Goal: Find specific page/section: Find specific page/section

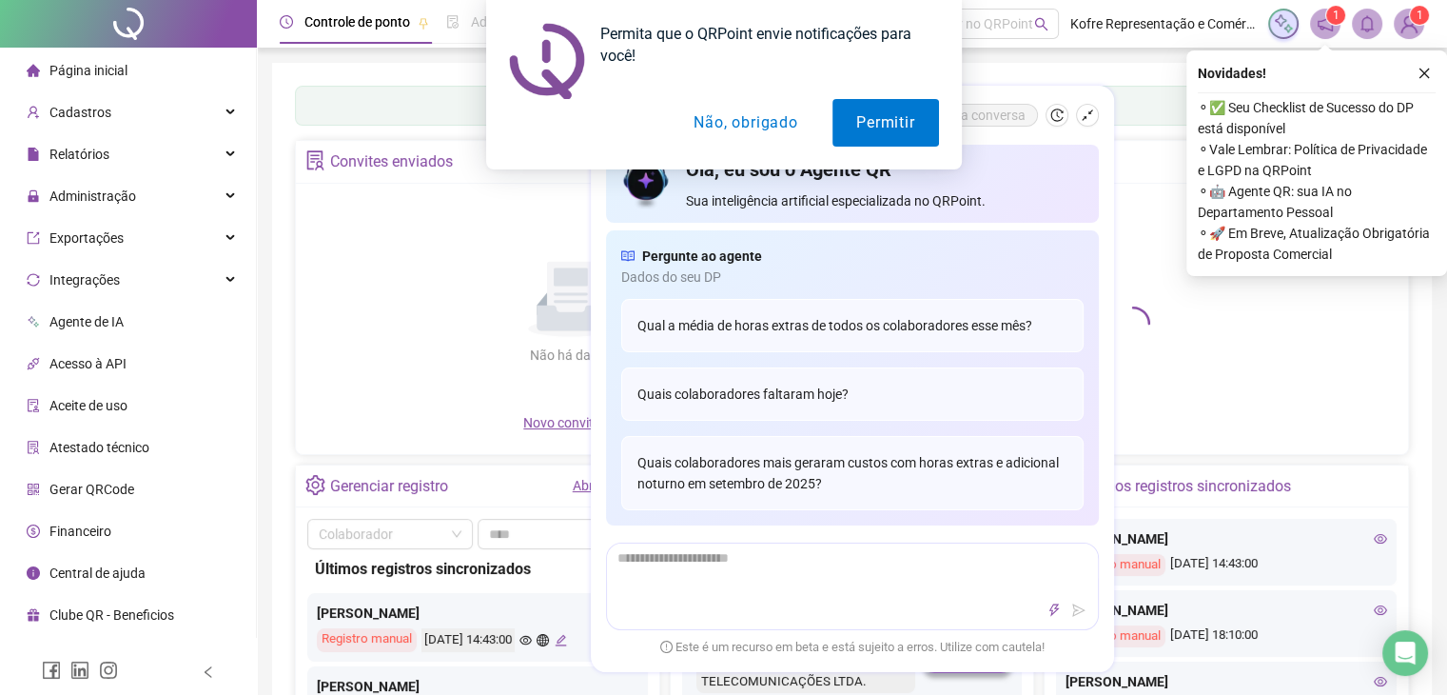
click at [349, 396] on div "Não há dados Não há dados" at bounding box center [571, 303] width 528 height 217
click at [734, 123] on button "Não, obrigado" at bounding box center [745, 123] width 151 height 48
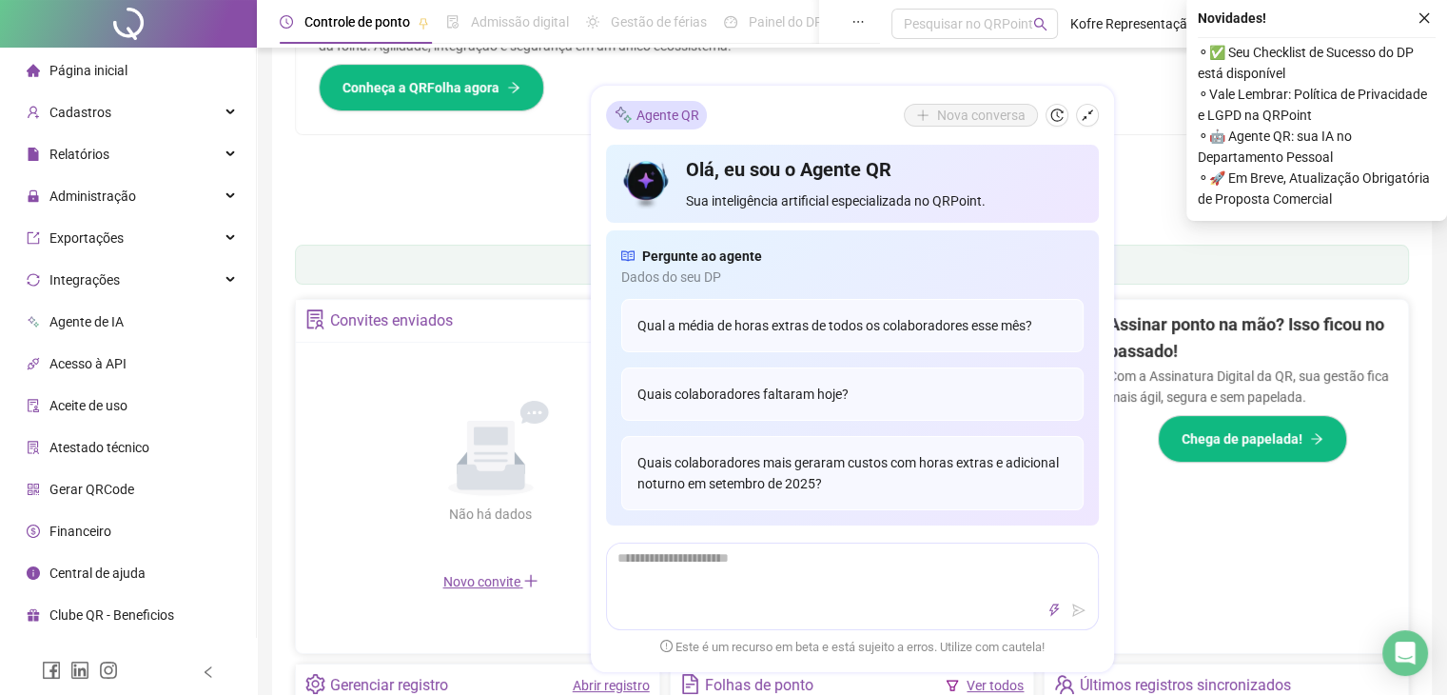
scroll to position [280, 0]
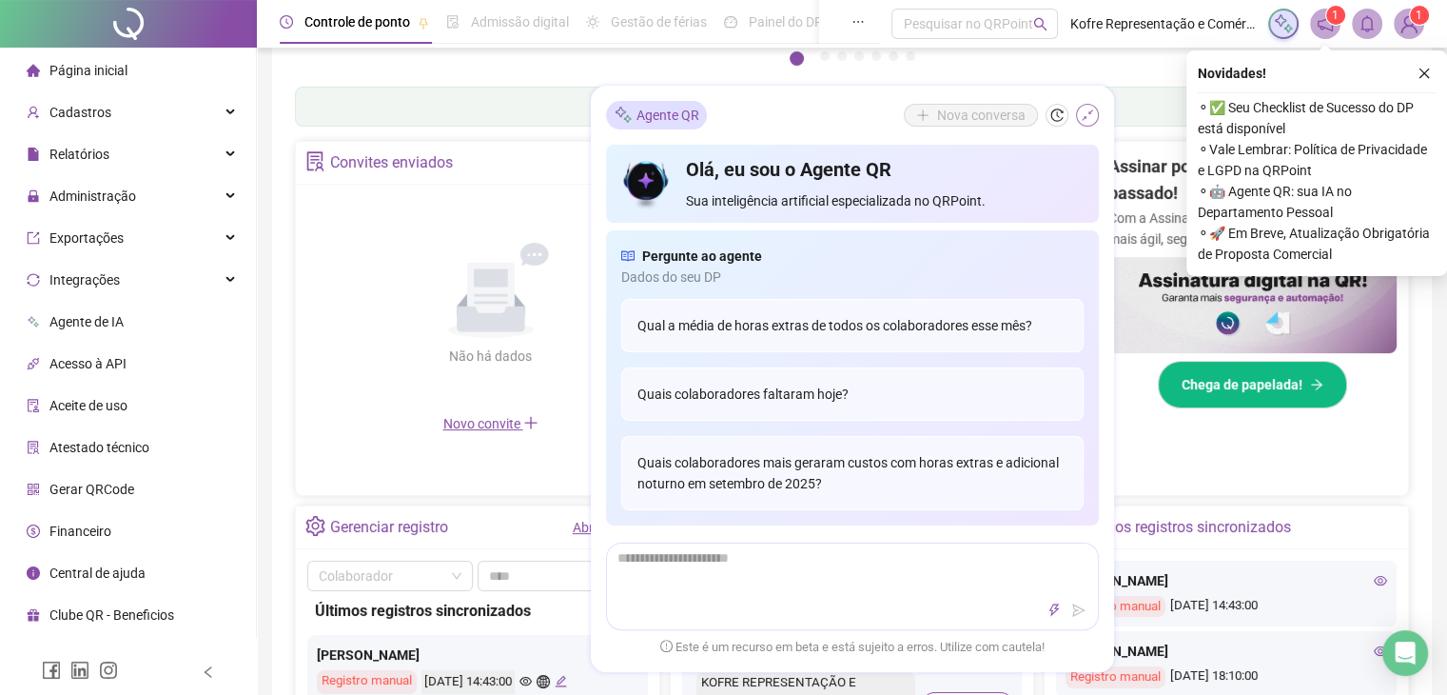
click at [1082, 112] on icon "shrink" at bounding box center [1087, 114] width 13 height 13
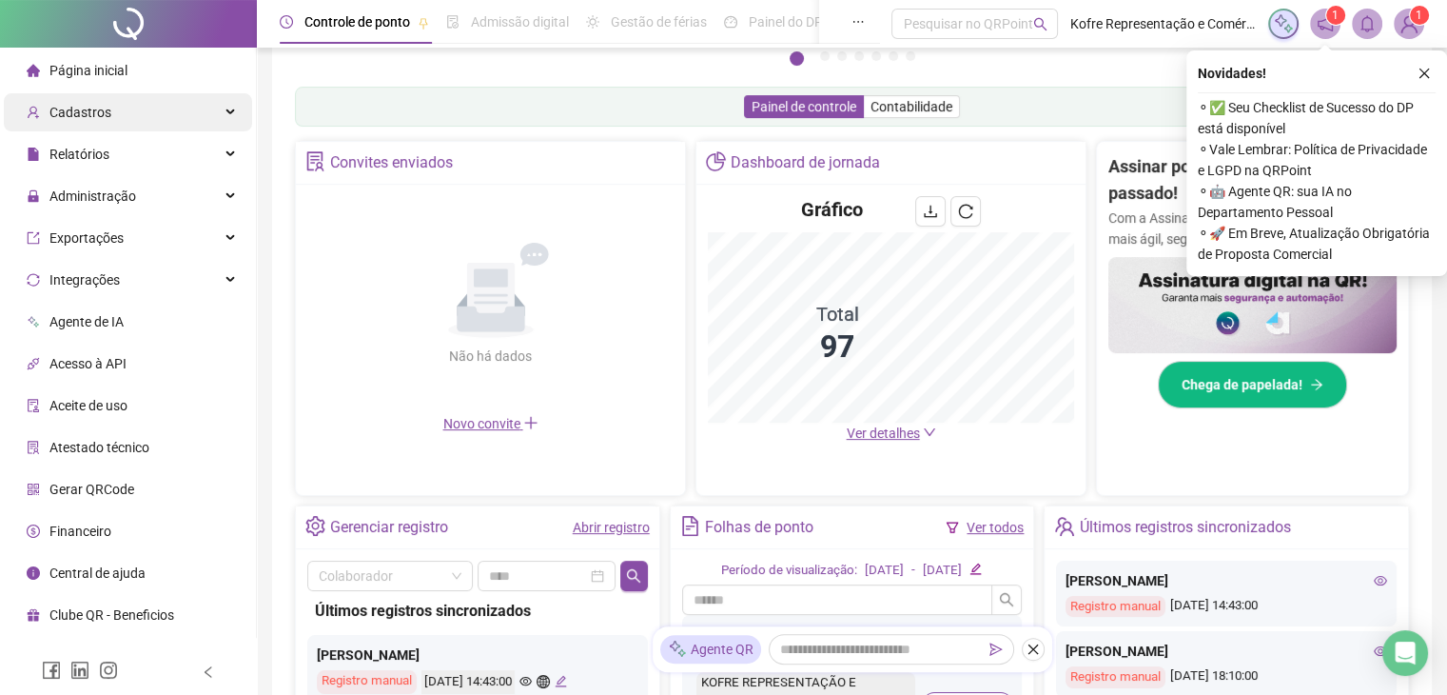
click at [107, 105] on span "Cadastros" at bounding box center [80, 112] width 62 height 15
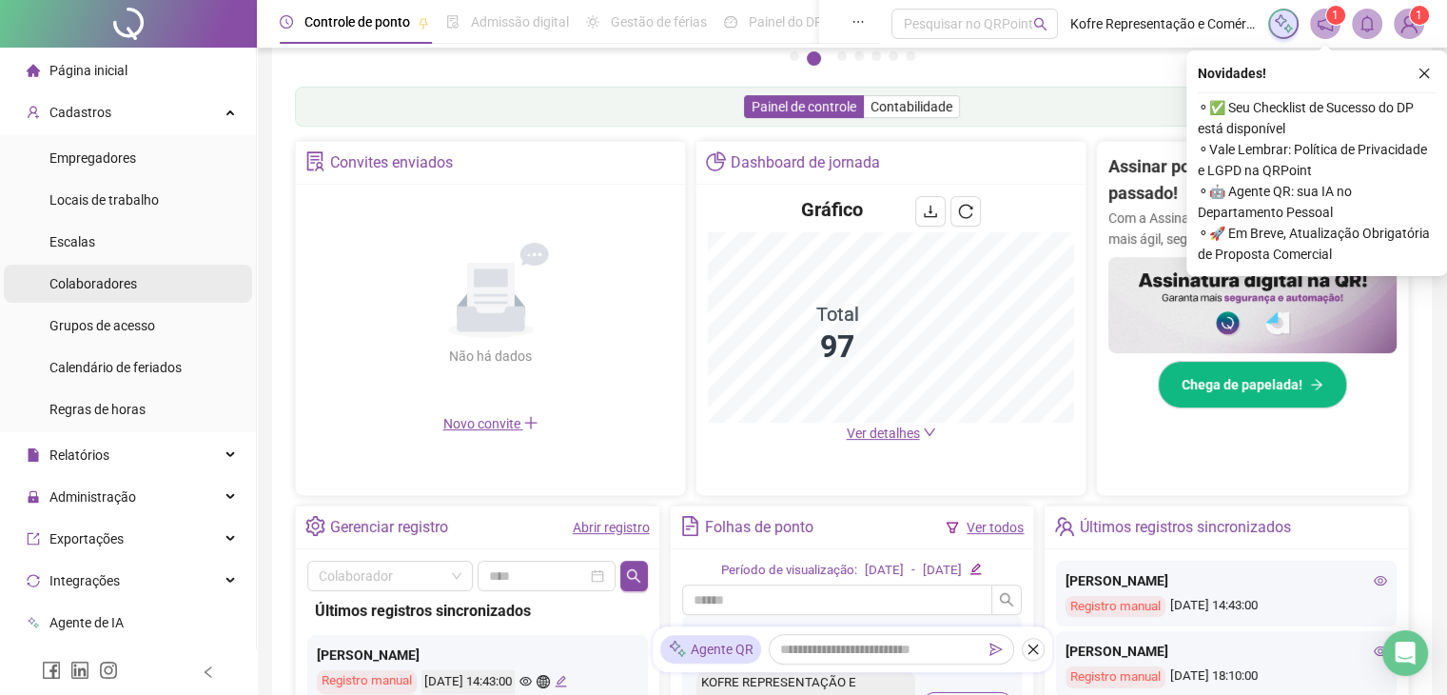
click at [102, 292] on div "Colaboradores" at bounding box center [93, 283] width 88 height 38
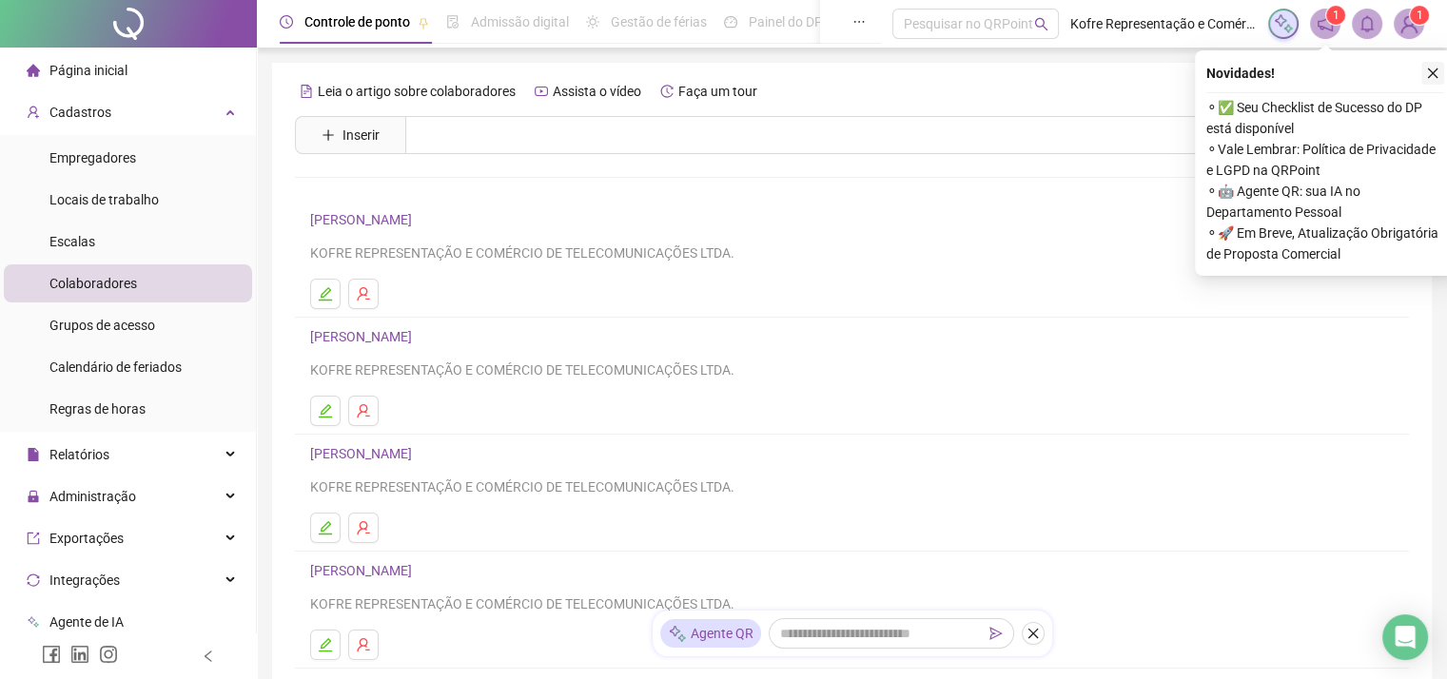
click at [1433, 72] on icon "close" at bounding box center [1433, 74] width 10 height 10
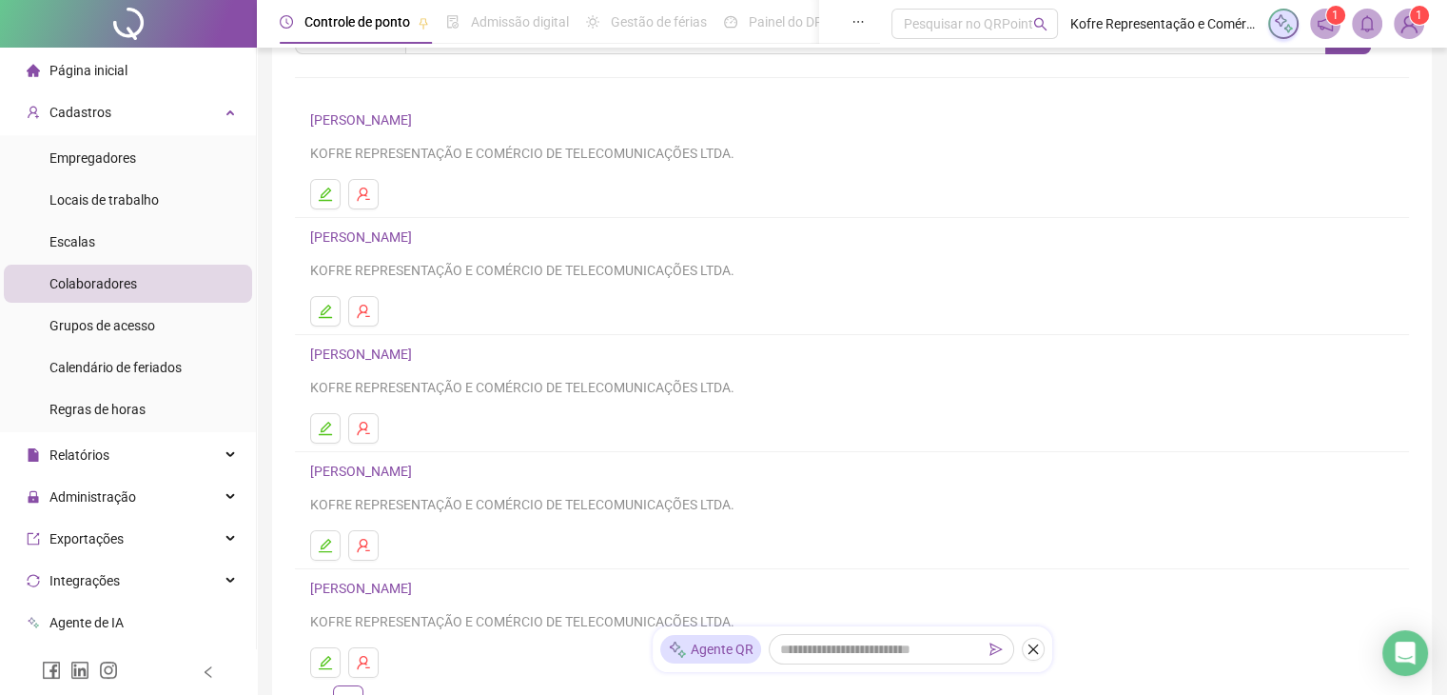
scroll to position [190, 0]
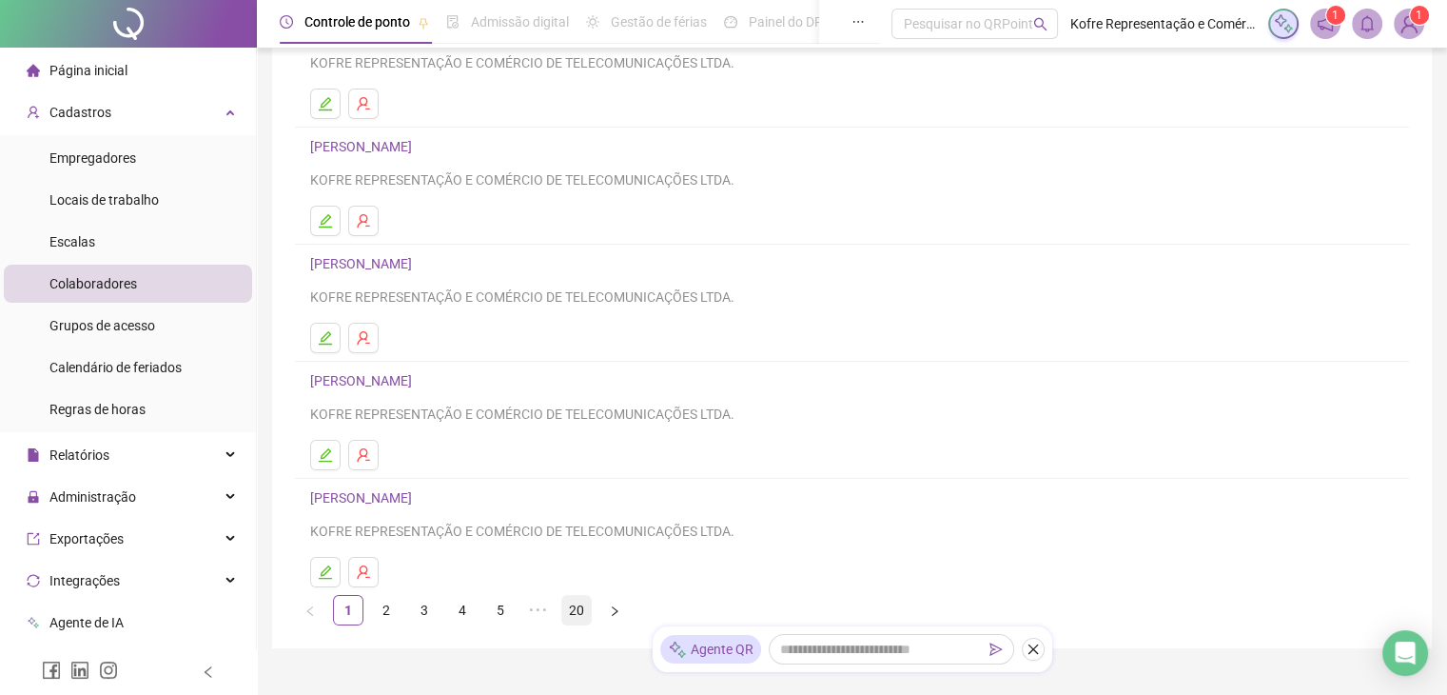
click at [587, 610] on link "20" at bounding box center [576, 610] width 29 height 29
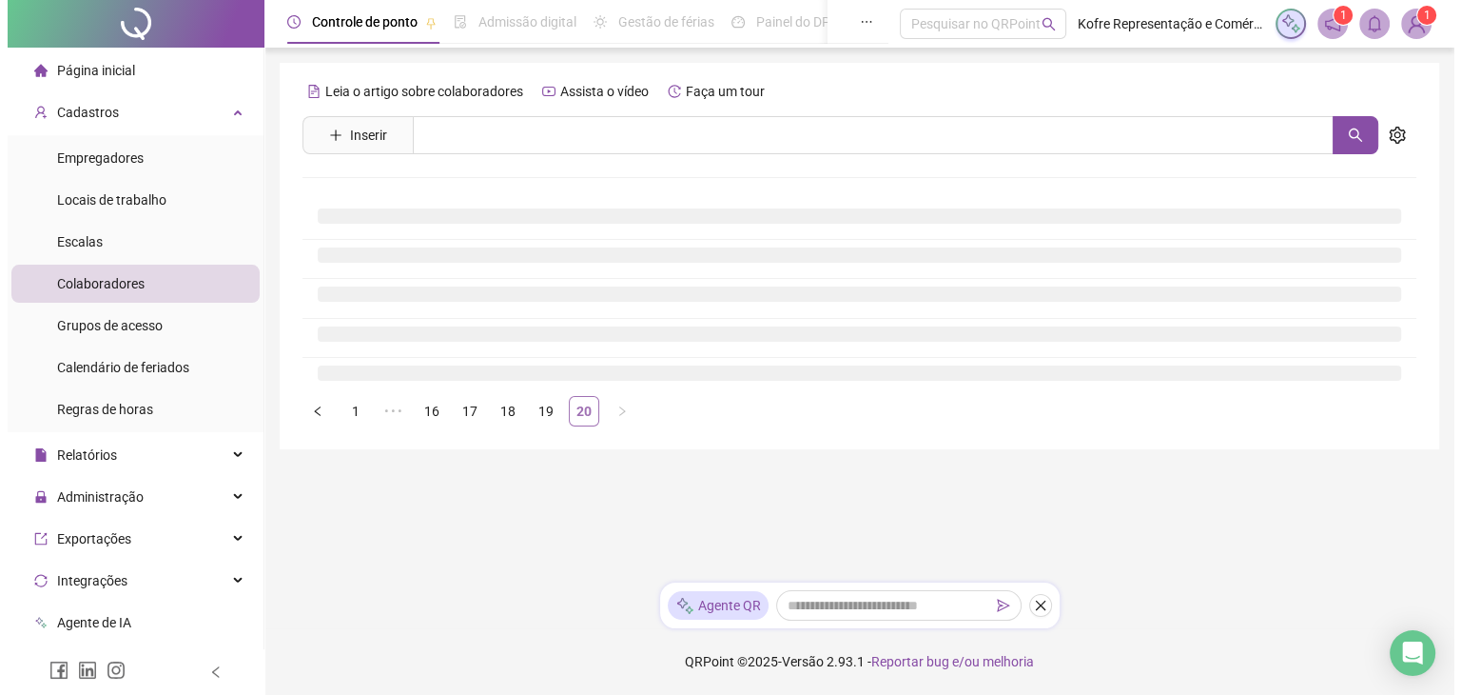
scroll to position [0, 0]
